Goal: Information Seeking & Learning: Check status

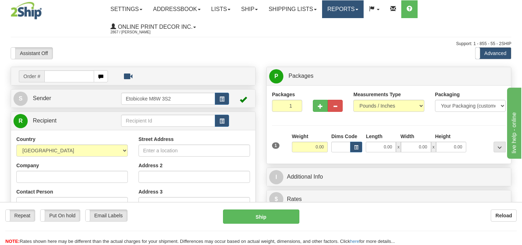
click at [347, 10] on link "Reports" at bounding box center [343, 9] width 42 height 18
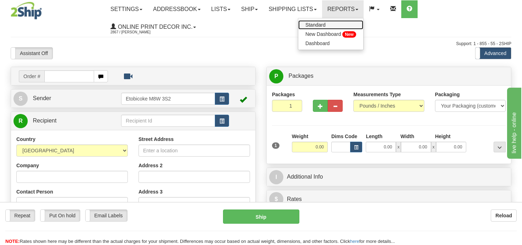
click at [323, 25] on span "Standard" at bounding box center [316, 25] width 20 height 6
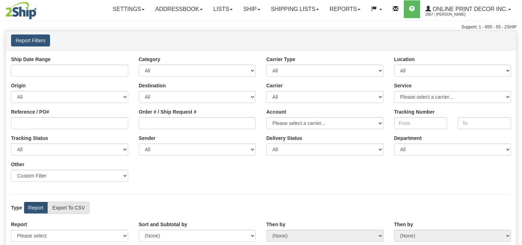
type input "08/09/2025 And 08/15/2025"
type input "0"
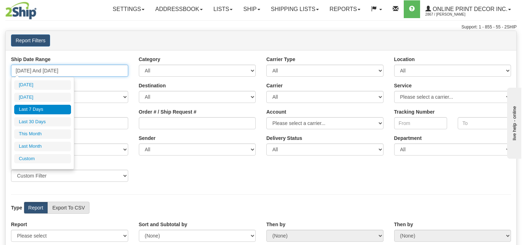
click at [112, 68] on input "08/09/2025 And 08/15/2025" at bounding box center [69, 71] width 117 height 12
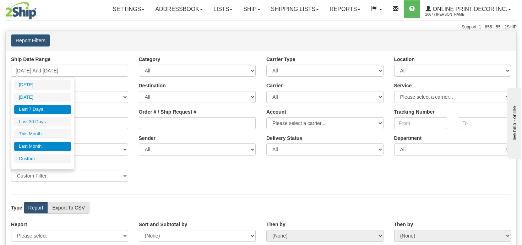
click at [36, 145] on li "Last Month" at bounding box center [42, 147] width 57 height 10
type input "07/01/2025 And 07/31/2025"
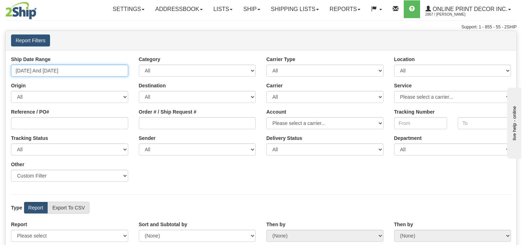
click at [75, 66] on input "07/01/2025 And 07/31/2025" at bounding box center [69, 71] width 117 height 12
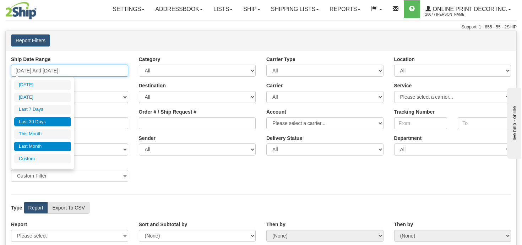
type input "08/09/2025"
type input "[DATE]"
type input "07/17/2025"
type input "[DATE]"
type input "07/01/2025"
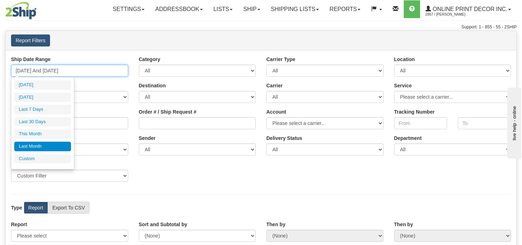
type input "07/31/2025"
type input "08/01/2025"
type input "08/31/2025"
type input "07/01/2025"
type input "07/31/2025"
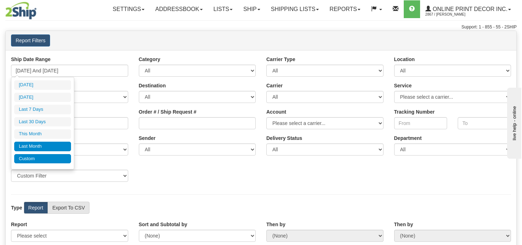
click at [32, 156] on li "Custom" at bounding box center [42, 159] width 57 height 10
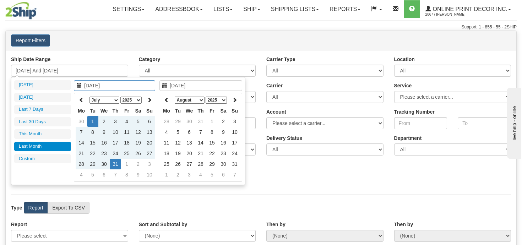
type input "08/01/2025"
type input "08/31/2025"
type input "07/17/2025"
type input "[DATE]"
type input "08/09/2025"
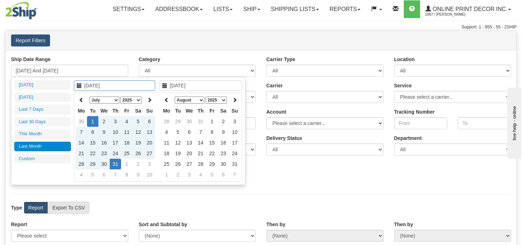
type input "[DATE]"
type input "08/14/2025"
type input "[DATE]"
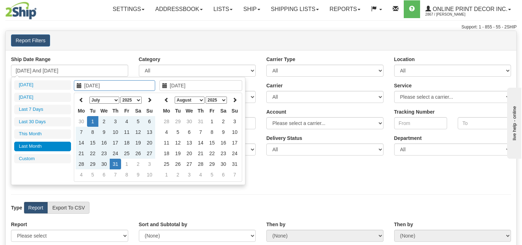
type input "07/01/2025"
type input "07/31/2025"
click at [83, 98] on icon at bounding box center [81, 99] width 5 height 5
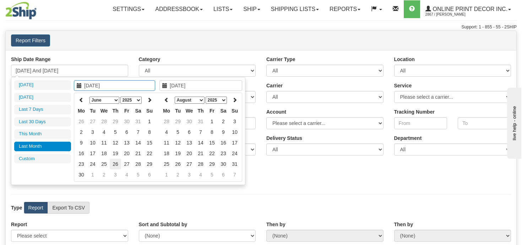
type input "06/26/2025"
click at [118, 162] on td "26" at bounding box center [115, 164] width 11 height 11
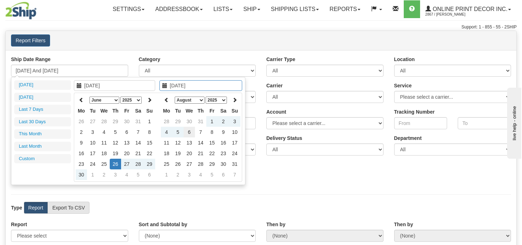
type input "08/06/2025"
click at [187, 132] on td "6" at bounding box center [189, 132] width 11 height 11
type input "06/26/2025 And 08/06/2025"
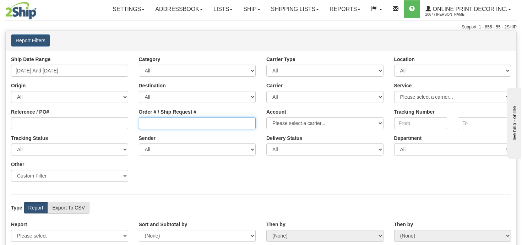
click at [196, 127] on input "Order # / Ship Request #" at bounding box center [197, 123] width 117 height 12
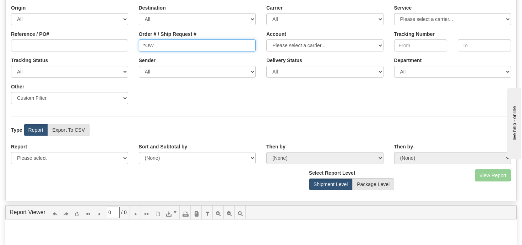
scroll to position [85, 0]
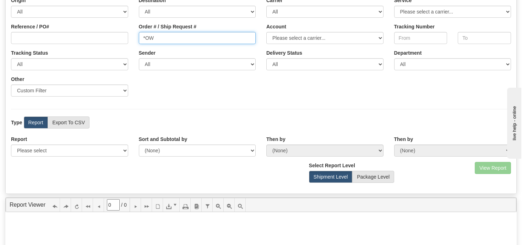
type input "*OW"
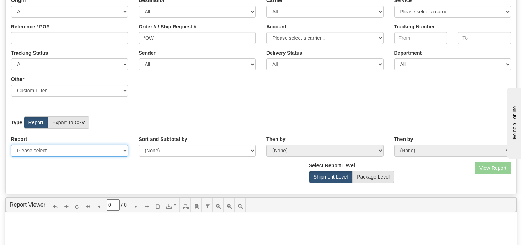
click at [110, 145] on select "Please select 1 Line Shipment Report Address Detail Basic Shipment Overview Can…" at bounding box center [69, 151] width 117 height 12
select select "Users\Basic Shipment Overview.trdx"
click at [11, 145] on select "Please select 1 Line Shipment Report Address Detail Basic Shipment Overview Can…" at bounding box center [69, 151] width 117 height 12
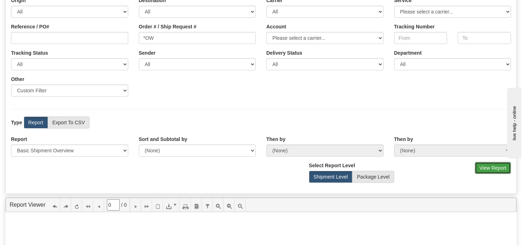
click at [486, 169] on button "View Report" at bounding box center [493, 168] width 36 height 12
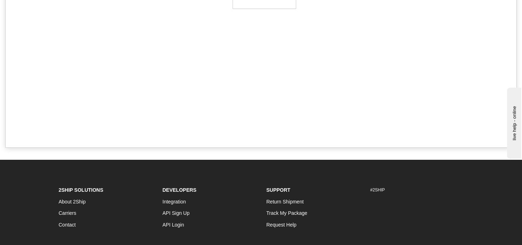
type input "1"
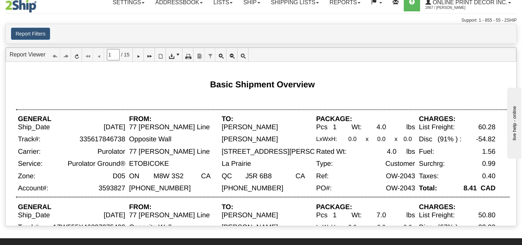
scroll to position [0, 0]
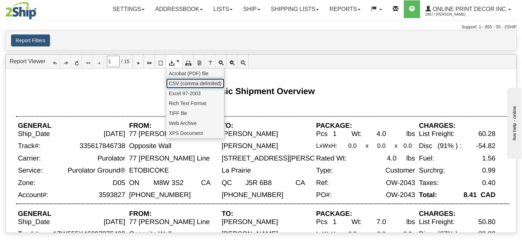
click at [184, 84] on span "CSV (comma delimited)" at bounding box center [195, 83] width 53 height 7
